Goal: Task Accomplishment & Management: Manage account settings

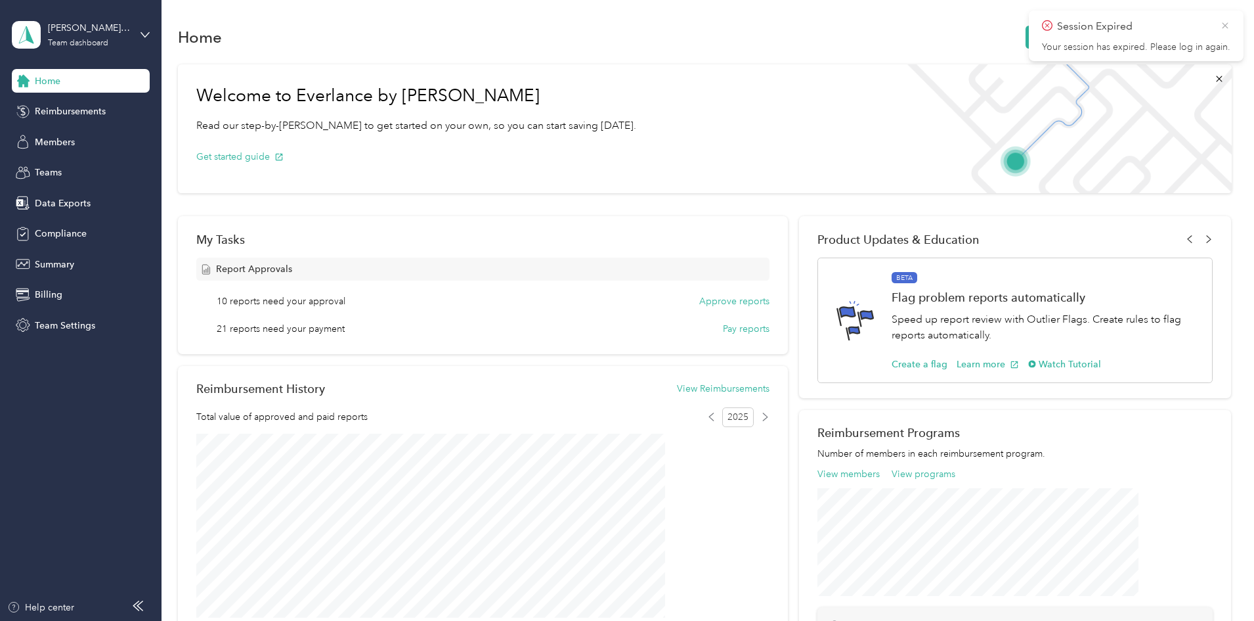
click at [1228, 24] on icon at bounding box center [1225, 26] width 11 height 12
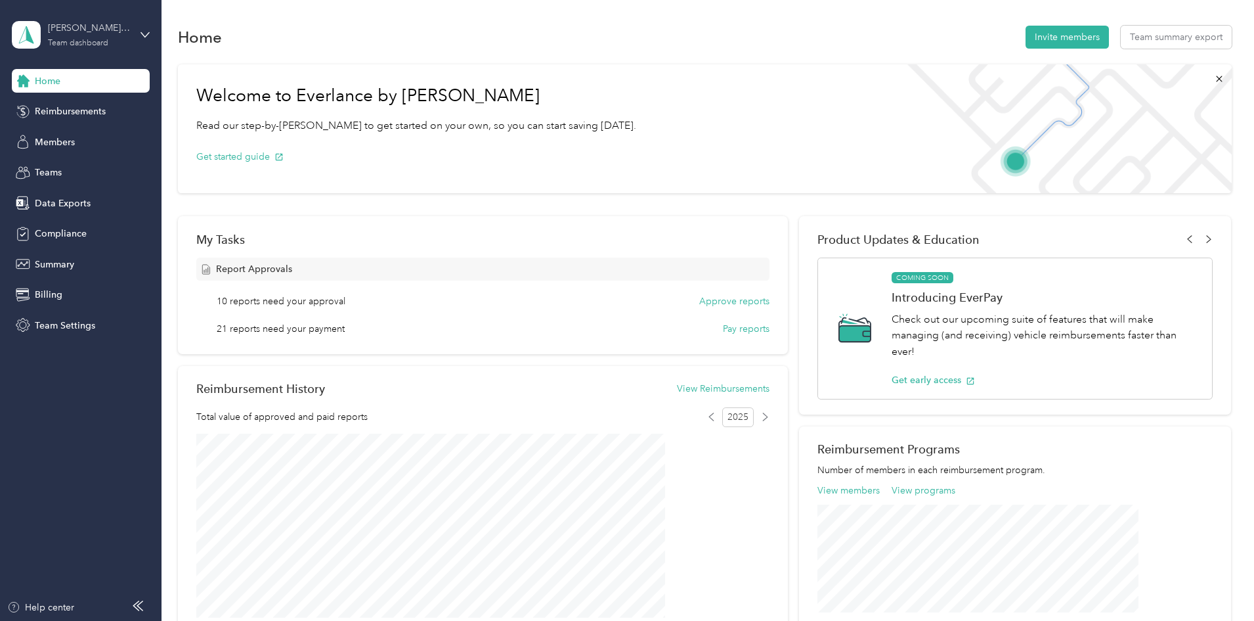
click at [80, 34] on div "[PERSON_NAME] Guardianship Services LLC" at bounding box center [89, 28] width 82 height 14
click at [130, 109] on div "Team dashboard" at bounding box center [187, 106] width 332 height 23
click at [62, 142] on span "Members" at bounding box center [55, 142] width 40 height 14
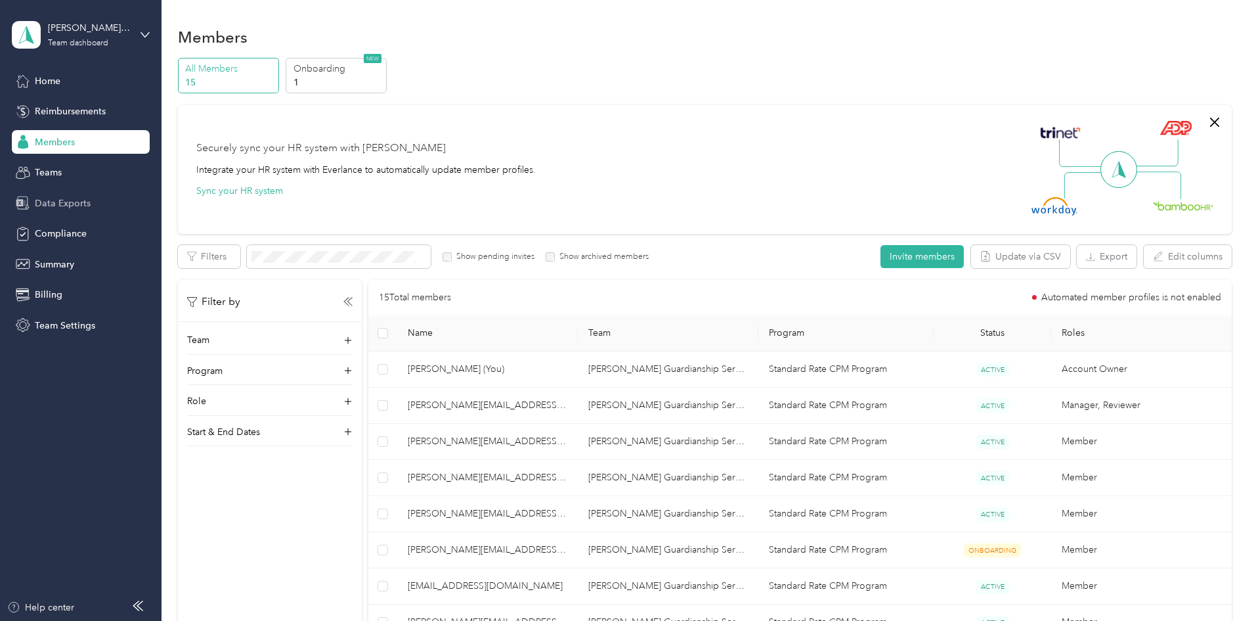
click at [59, 198] on span "Data Exports" at bounding box center [63, 203] width 56 height 14
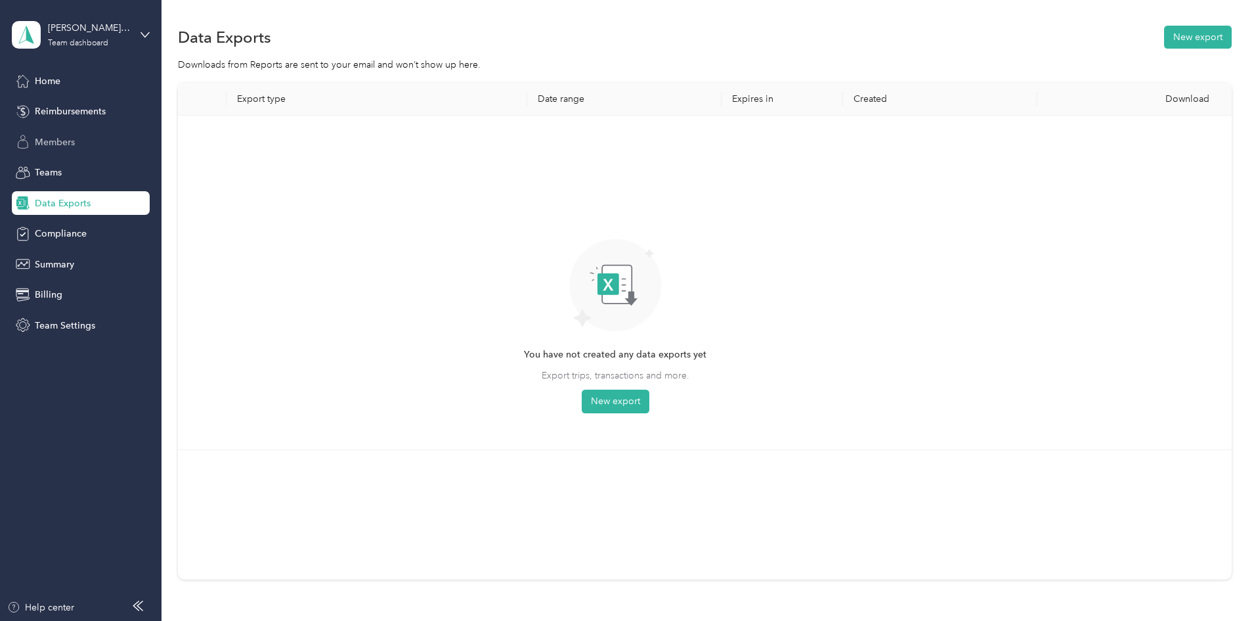
click at [42, 137] on span "Members" at bounding box center [55, 142] width 40 height 14
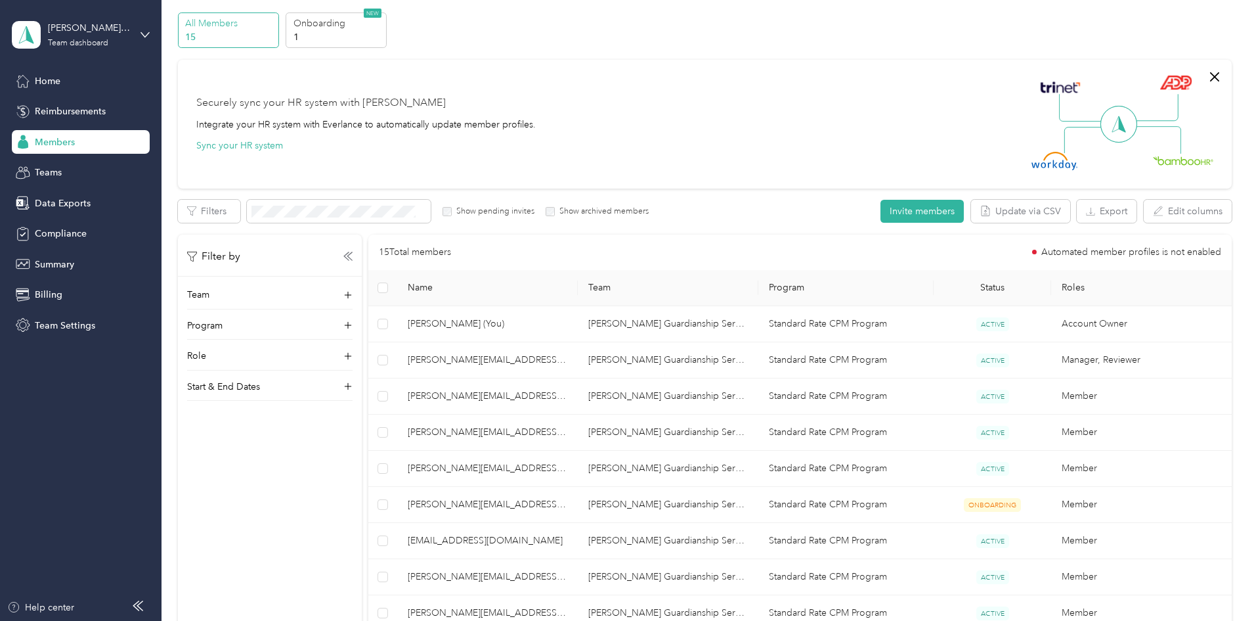
scroll to position [66, 0]
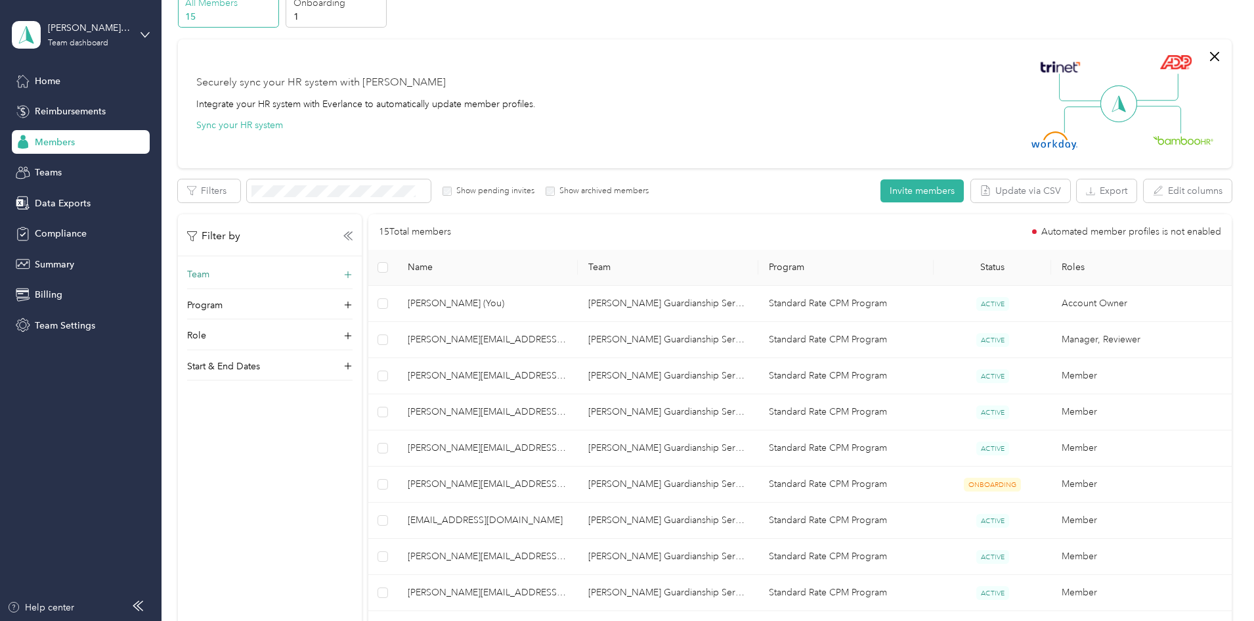
click at [353, 273] on div "Team" at bounding box center [269, 277] width 165 height 21
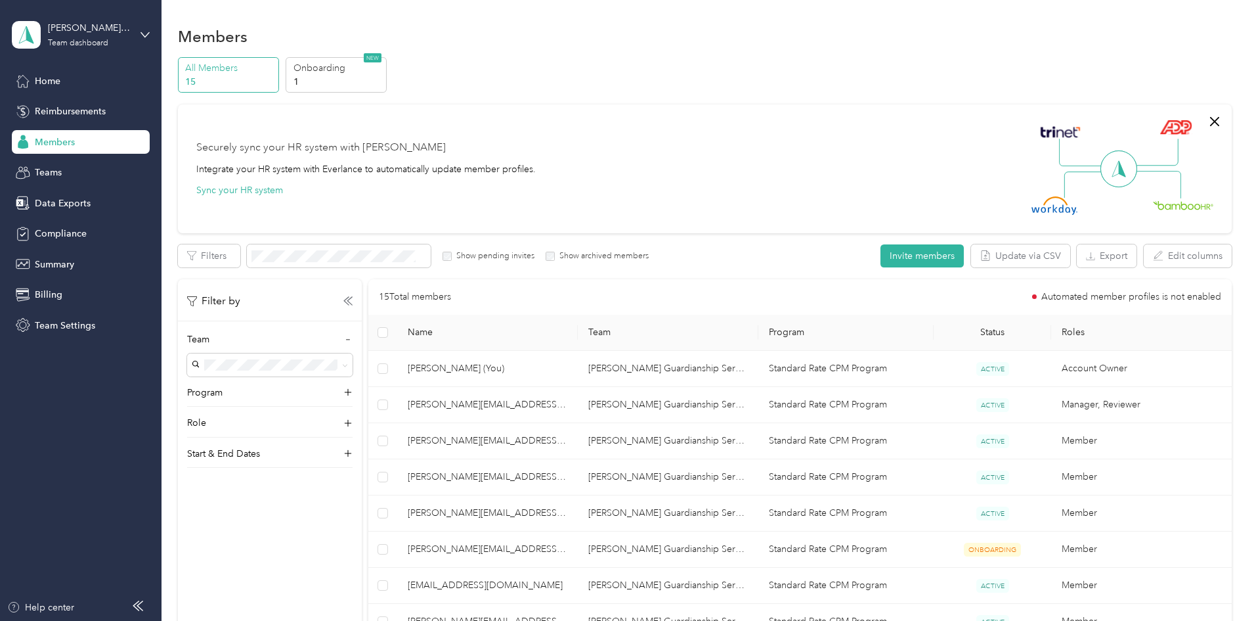
scroll to position [0, 0]
click at [42, 83] on span "Home" at bounding box center [48, 81] width 26 height 14
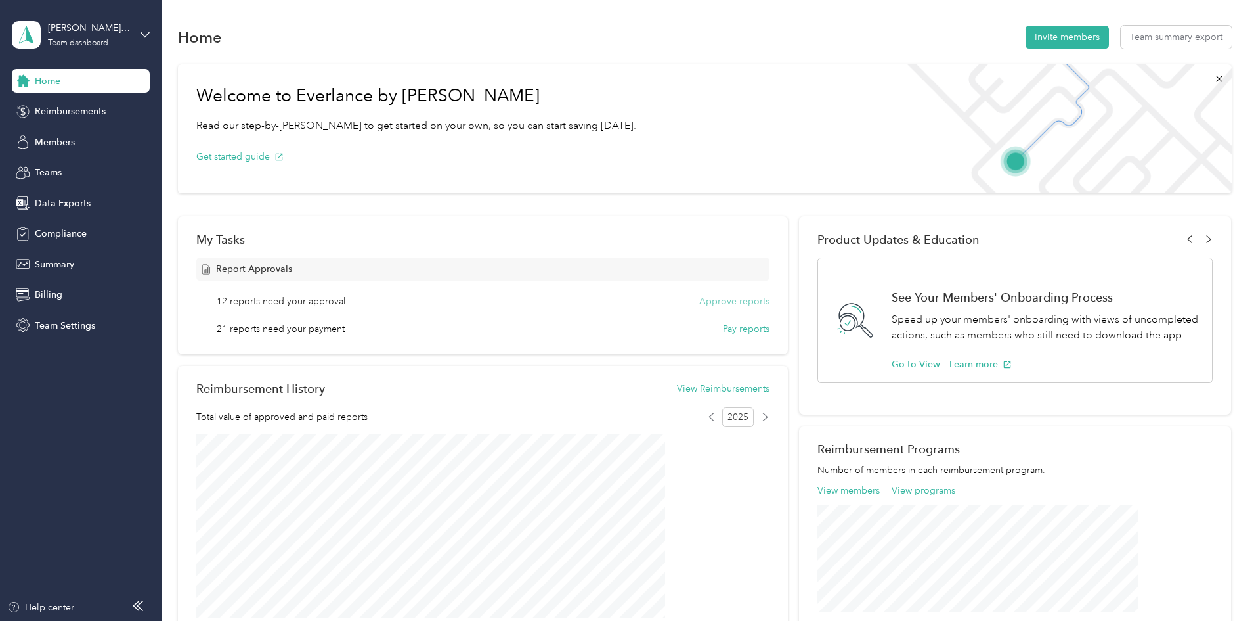
click at [727, 299] on button "Approve reports" at bounding box center [734, 301] width 70 height 14
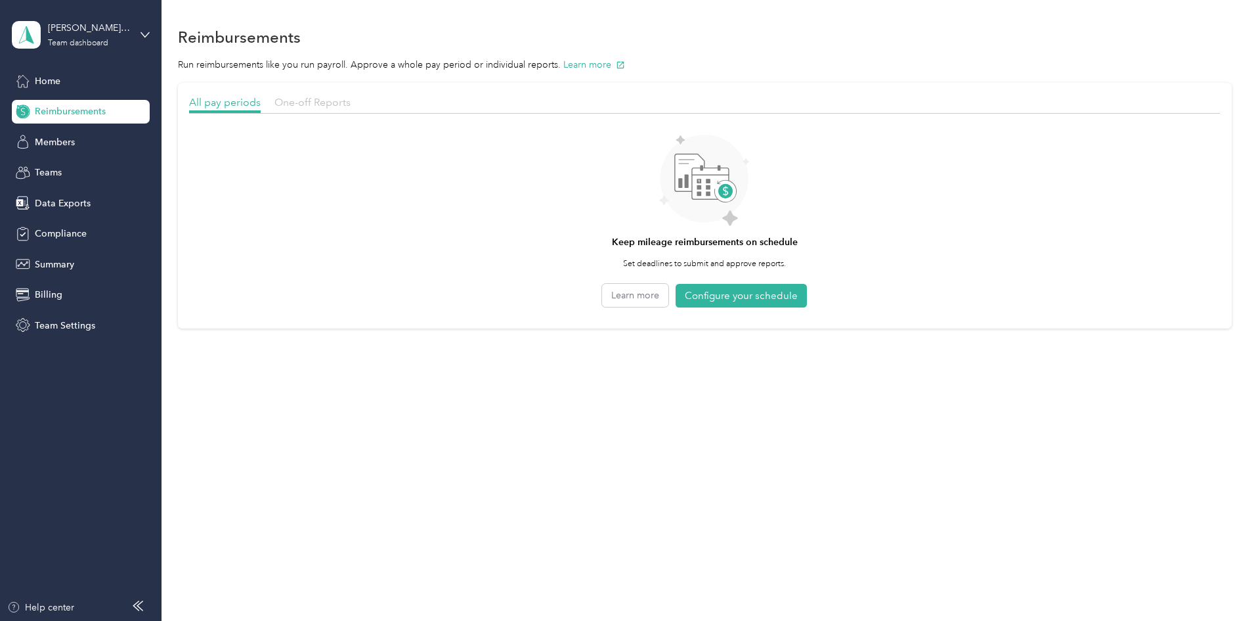
click at [351, 102] on span "One-off Reports" at bounding box center [312, 102] width 76 height 12
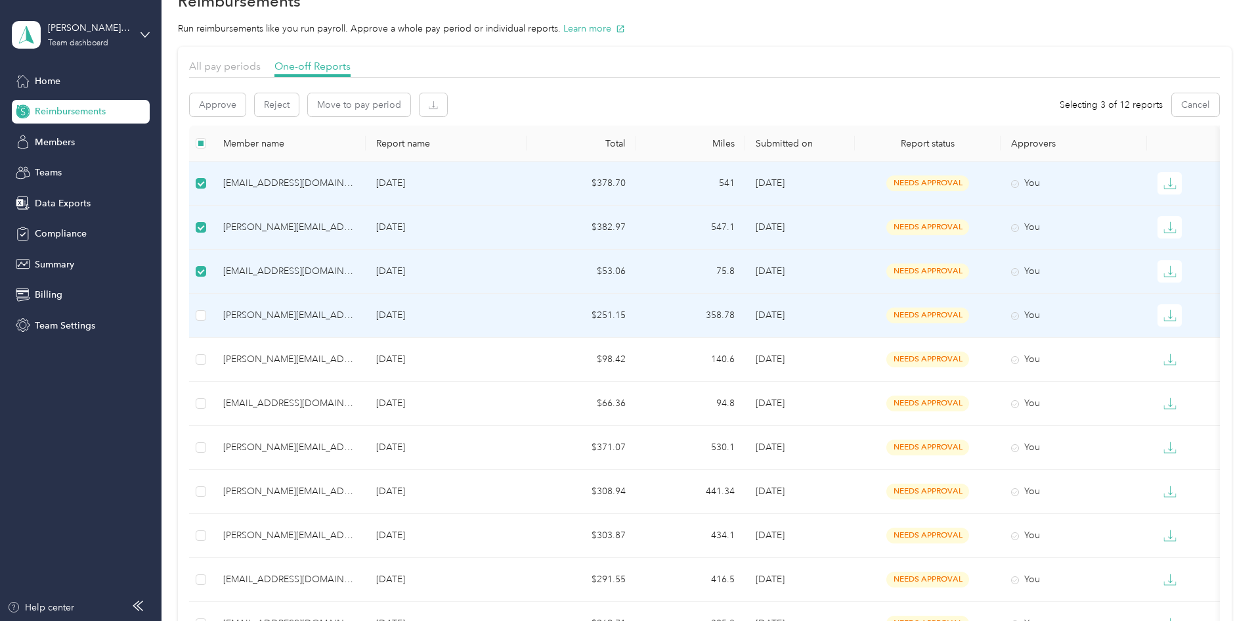
scroll to position [66, 0]
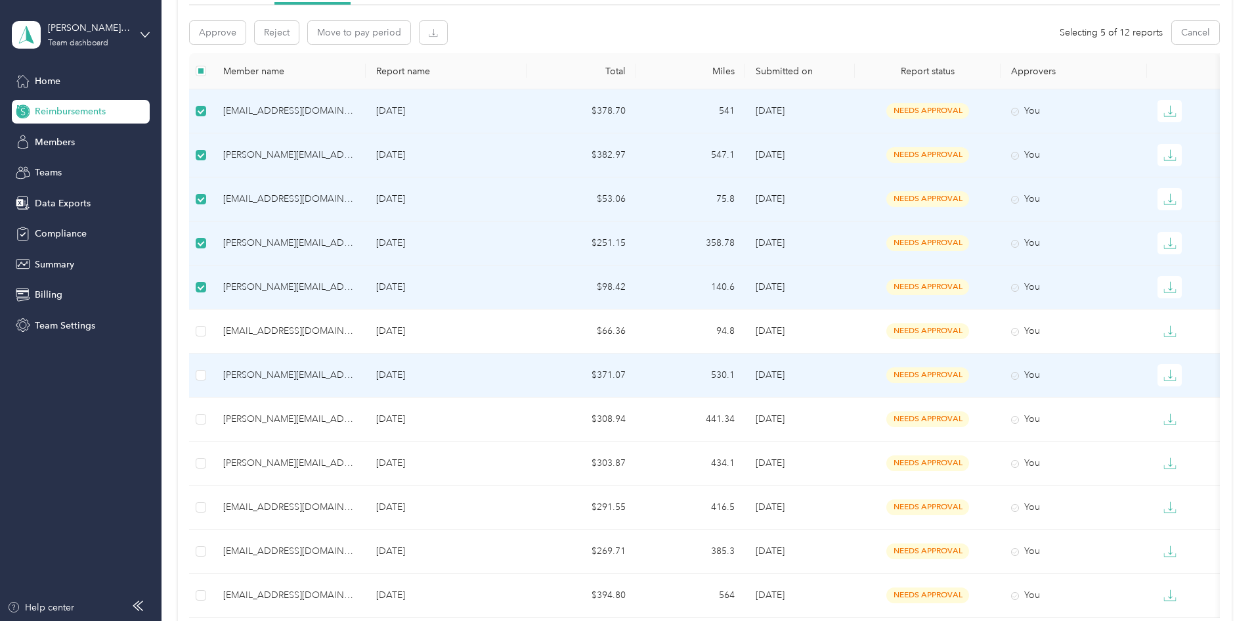
click at [213, 370] on td at bounding box center [201, 375] width 24 height 44
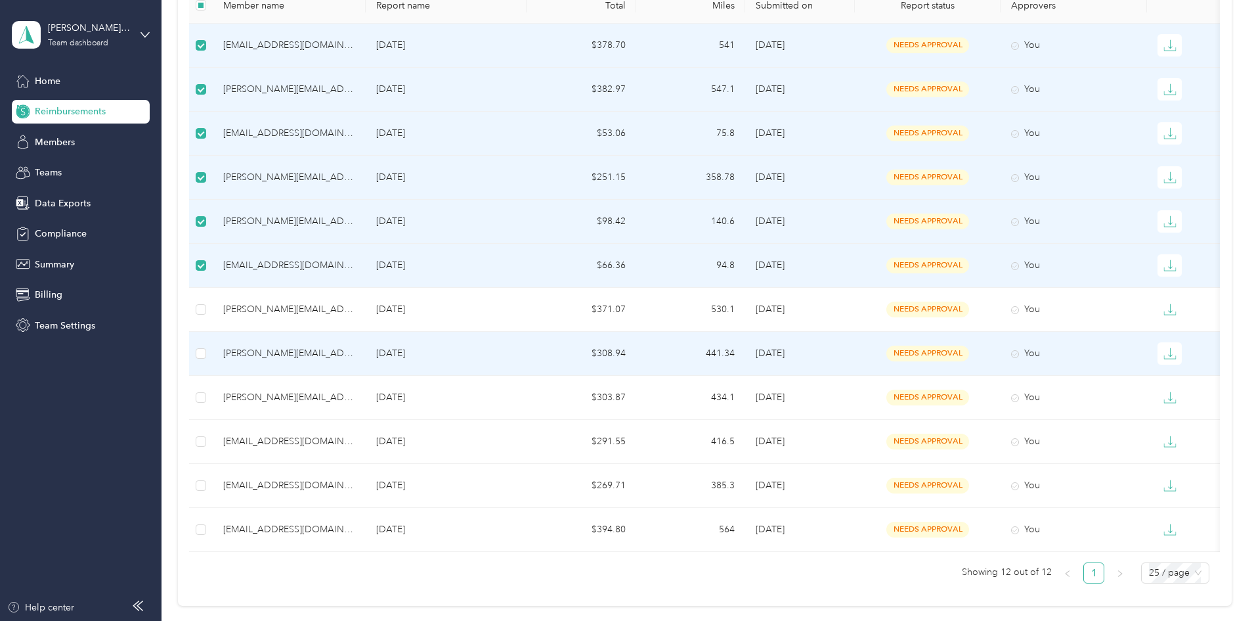
scroll to position [197, 0]
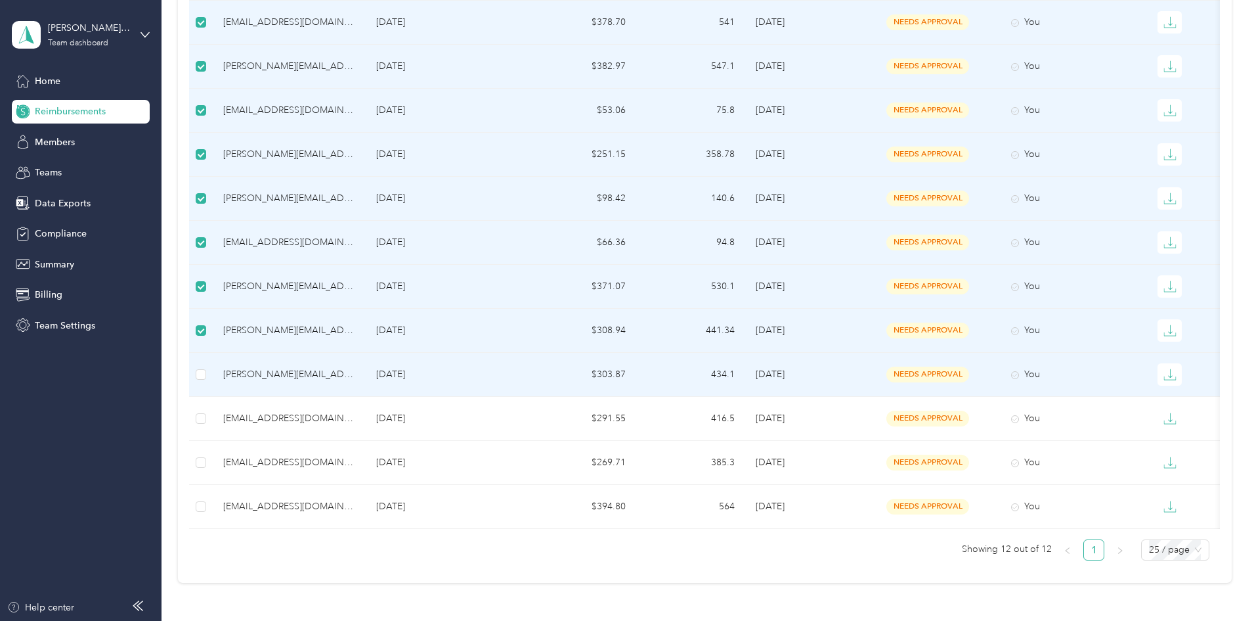
click at [213, 374] on td at bounding box center [201, 375] width 24 height 44
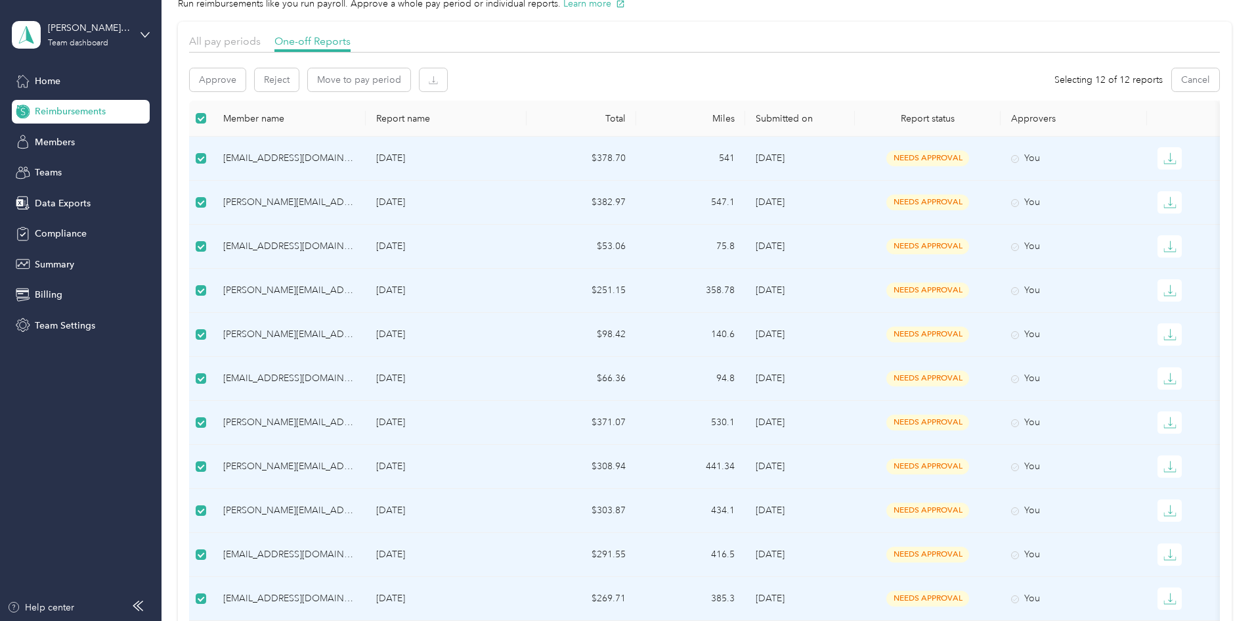
scroll to position [0, 0]
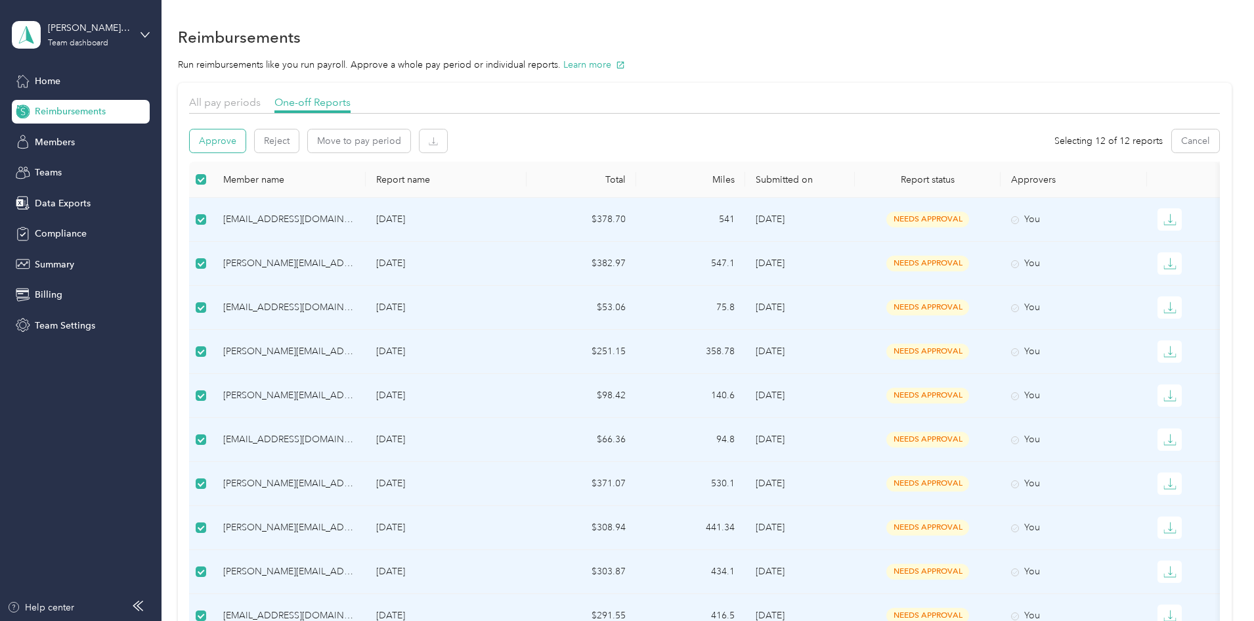
click at [246, 142] on button "Approve" at bounding box center [218, 140] width 56 height 23
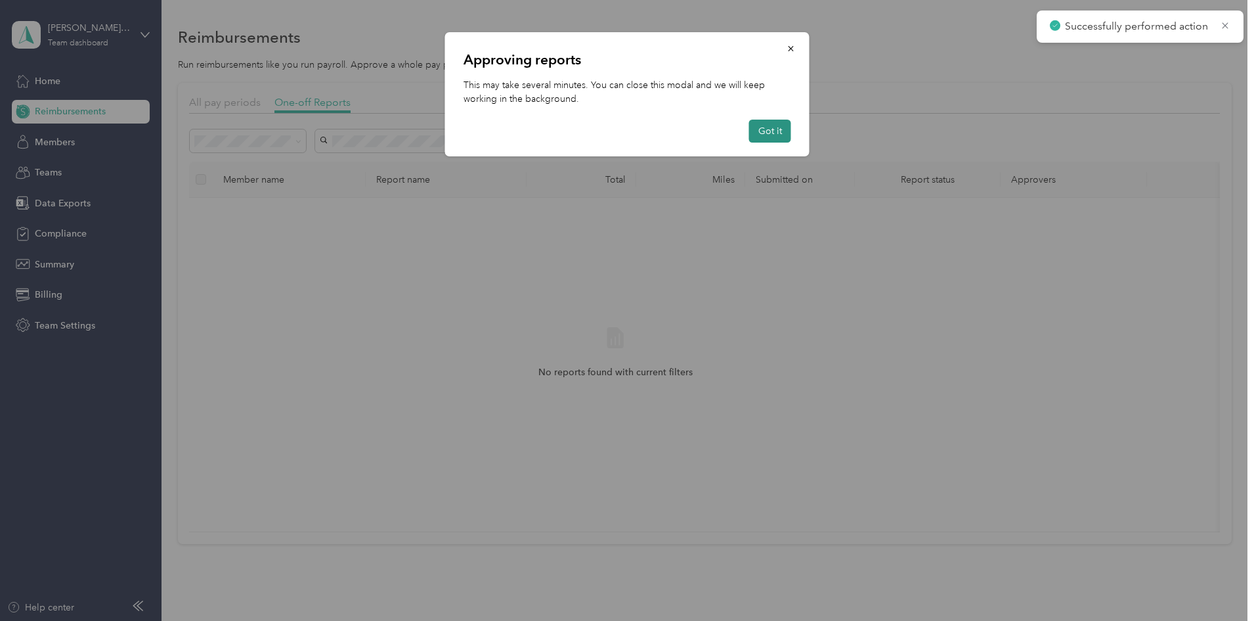
click at [765, 125] on button "Got it" at bounding box center [770, 131] width 42 height 23
